Goal: Transaction & Acquisition: Purchase product/service

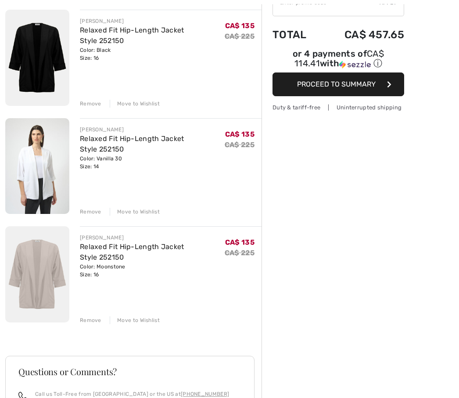
scroll to position [105, 0]
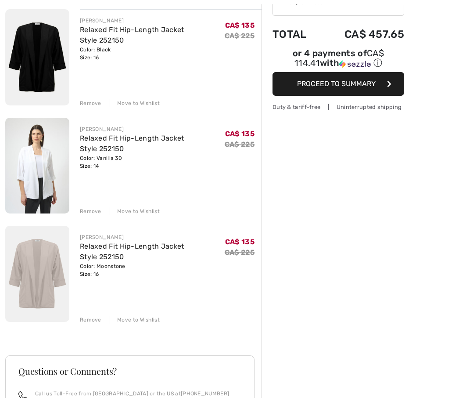
click at [137, 215] on div "Move to Wishlist" at bounding box center [135, 212] width 50 height 8
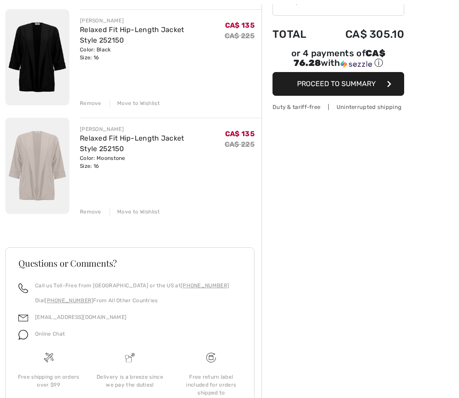
click at [143, 104] on div "Move to Wishlist" at bounding box center [135, 103] width 50 height 8
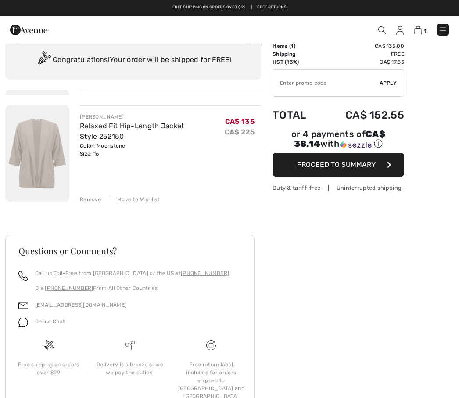
scroll to position [10, 0]
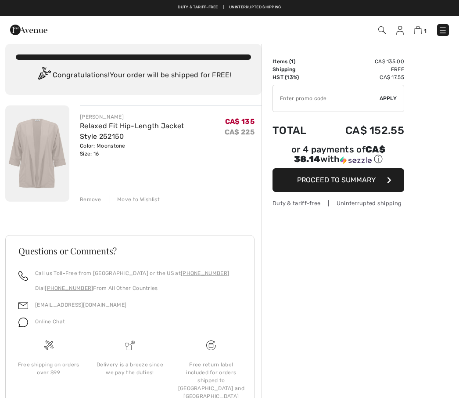
click at [334, 184] on span "Proceed to Summary" at bounding box center [336, 180] width 79 height 8
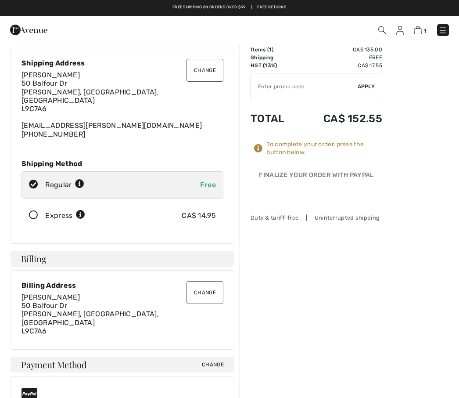
scroll to position [15, 0]
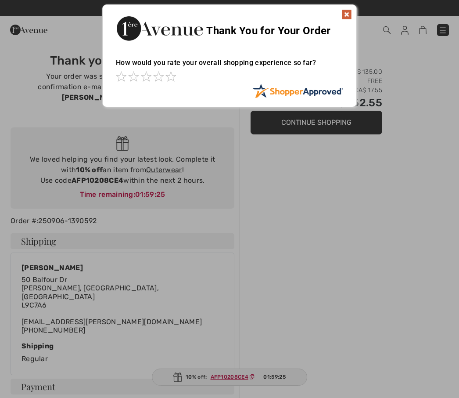
click at [347, 14] on img at bounding box center [347, 14] width 11 height 11
